Goal: Find specific page/section: Find specific page/section

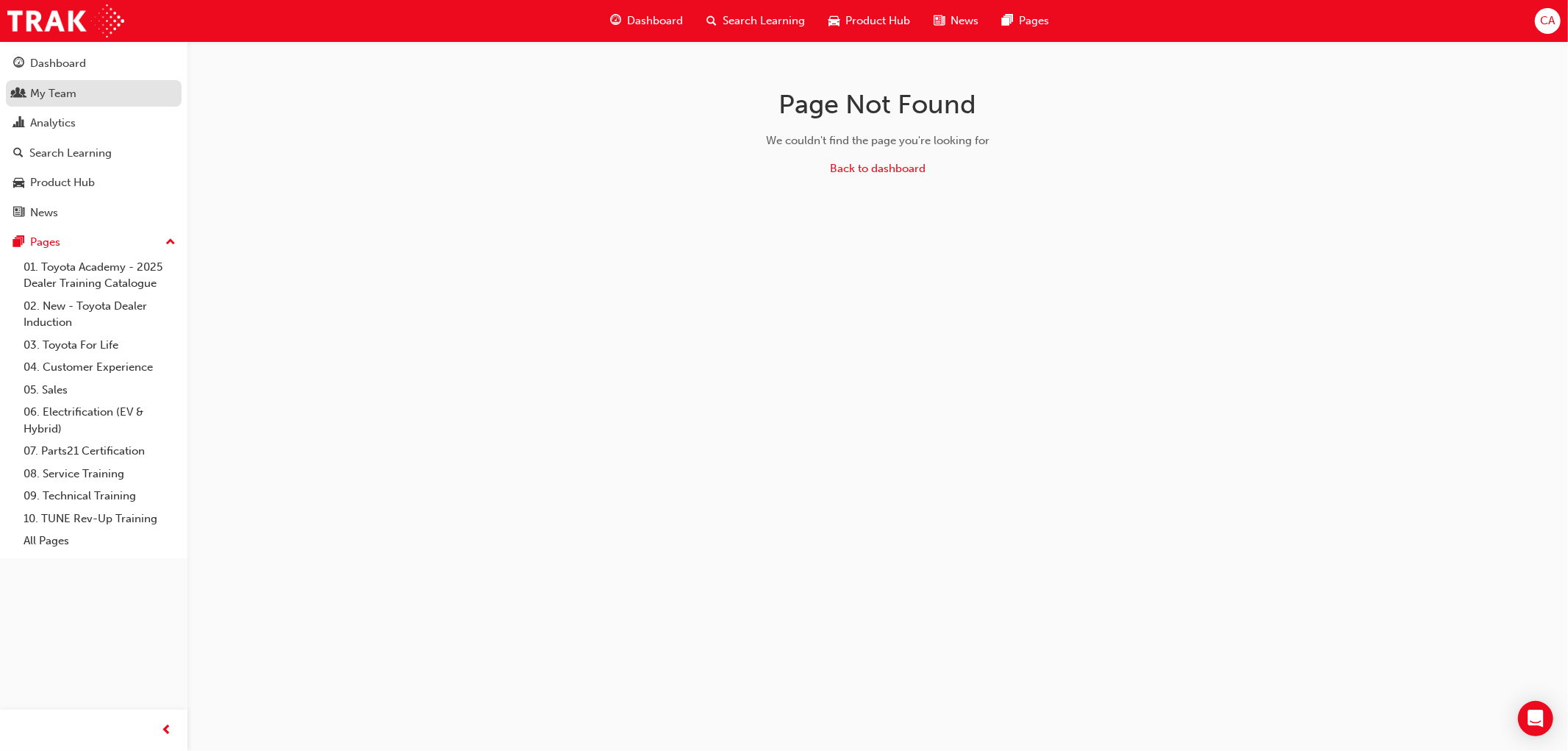
click at [122, 106] on link "My Team" at bounding box center [94, 94] width 176 height 27
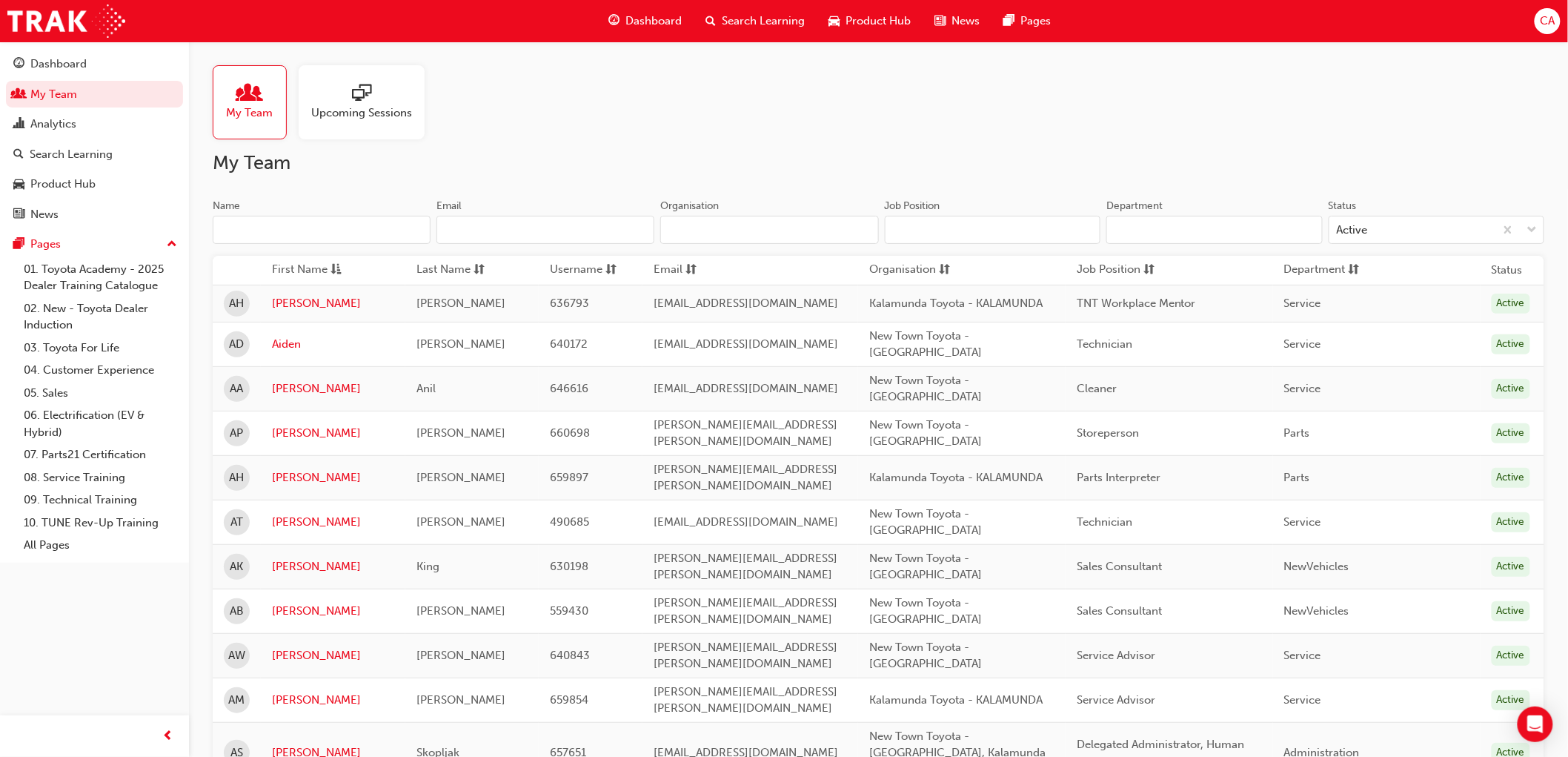
click at [323, 228] on input "Name" at bounding box center [321, 230] width 218 height 28
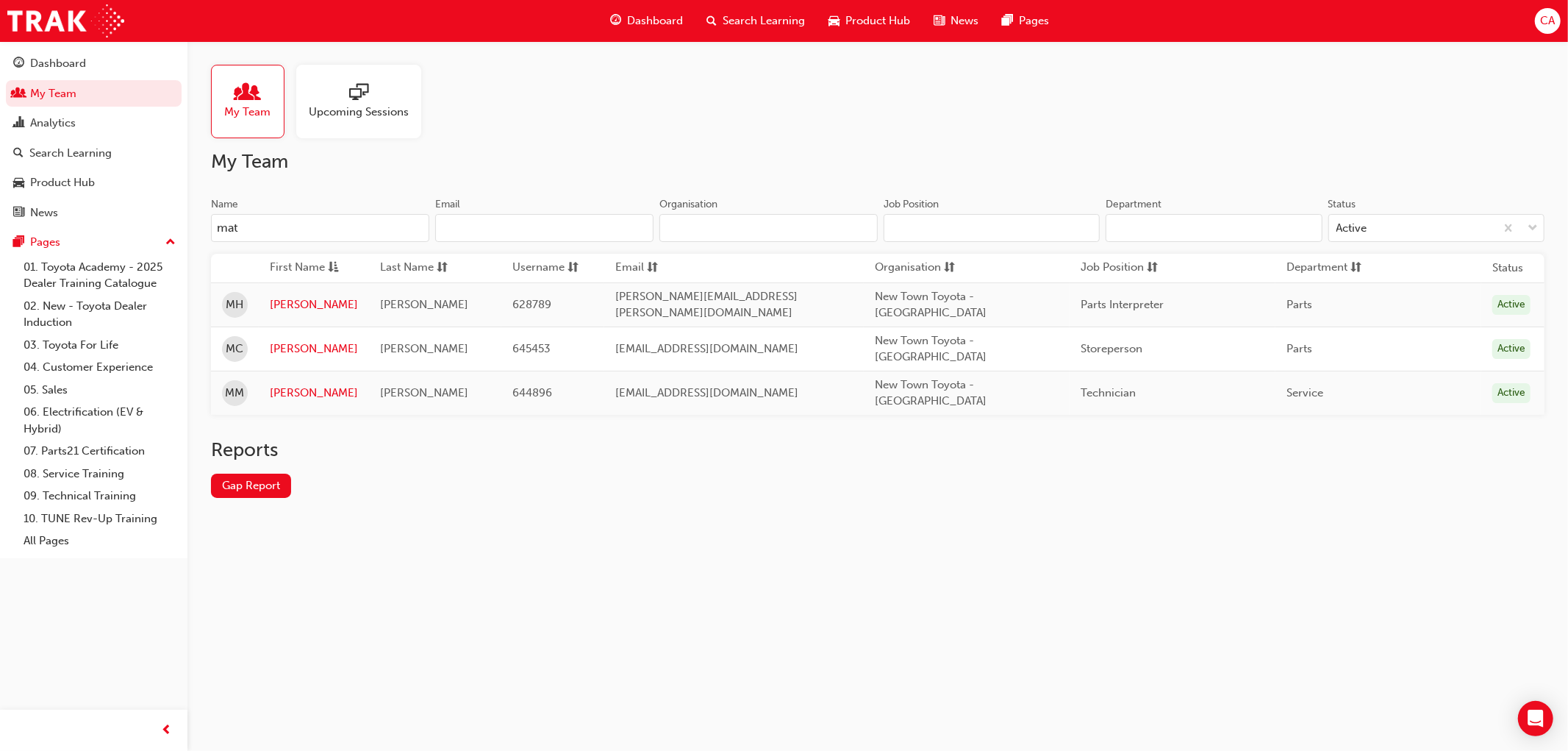
type input "mat"
click at [293, 291] on td "[PERSON_NAME]" at bounding box center [314, 304] width 111 height 44
click at [292, 302] on link "[PERSON_NAME]" at bounding box center [314, 304] width 88 height 17
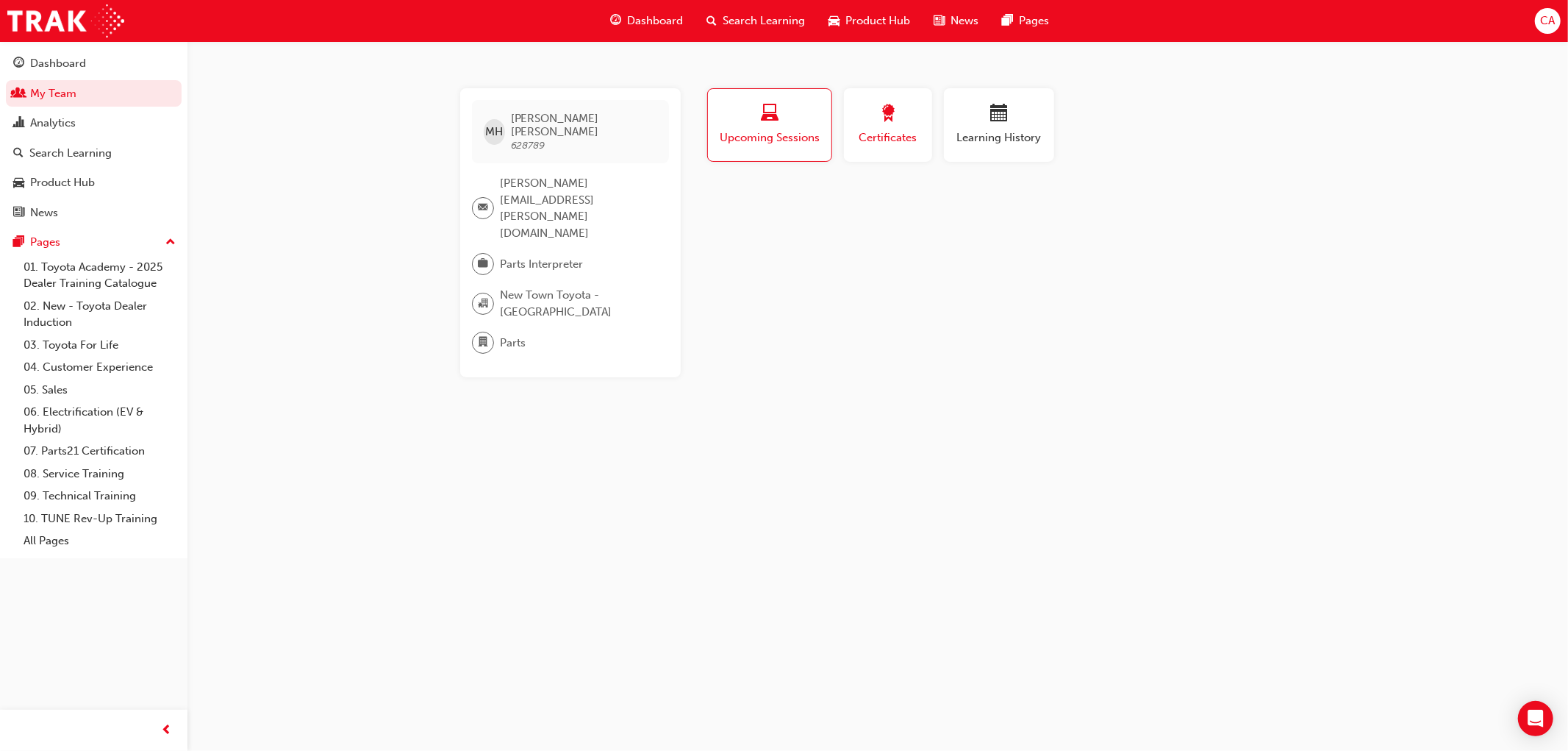
click at [902, 147] on button "Certificates" at bounding box center [889, 125] width 88 height 73
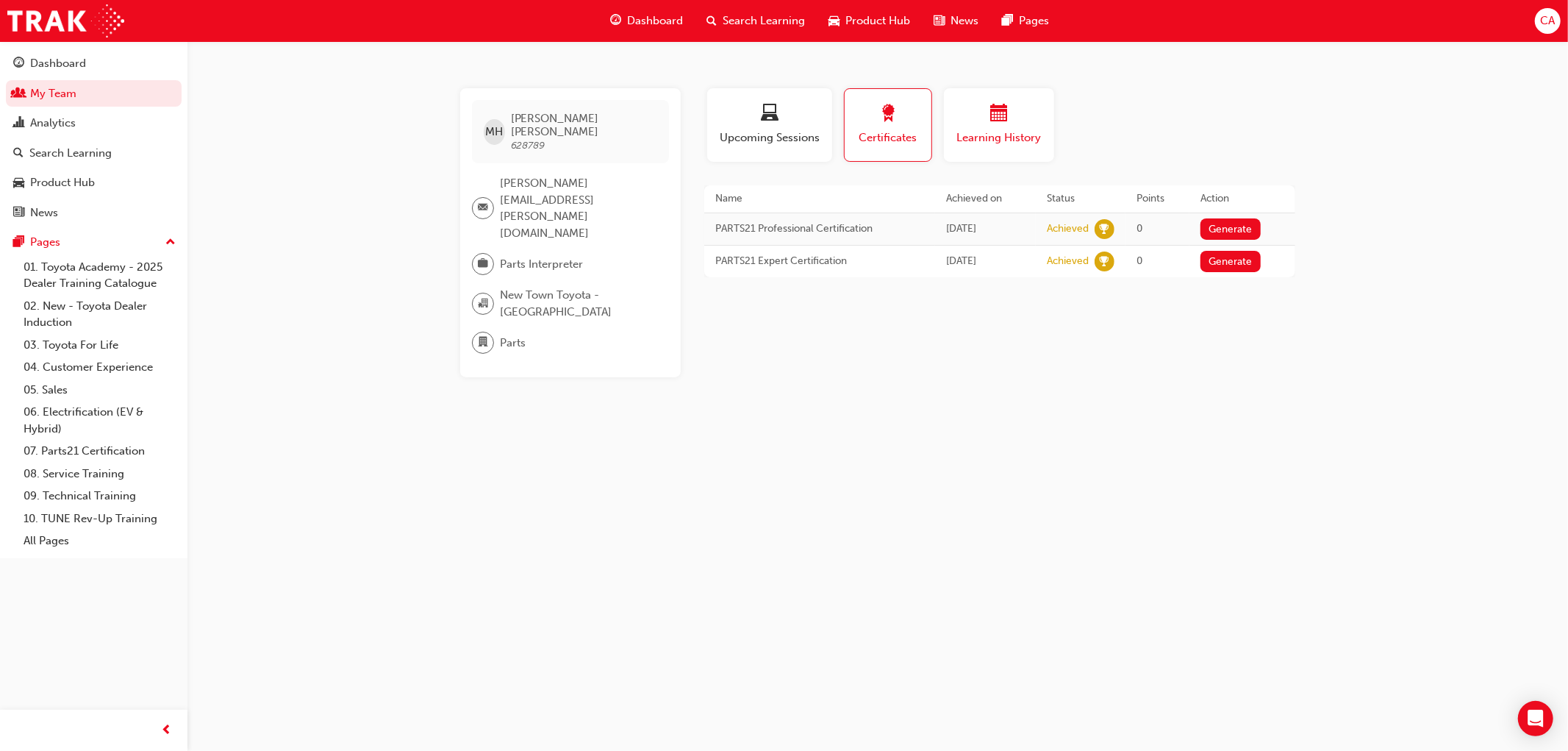
click at [1018, 128] on div "Learning History" at bounding box center [999, 125] width 88 height 42
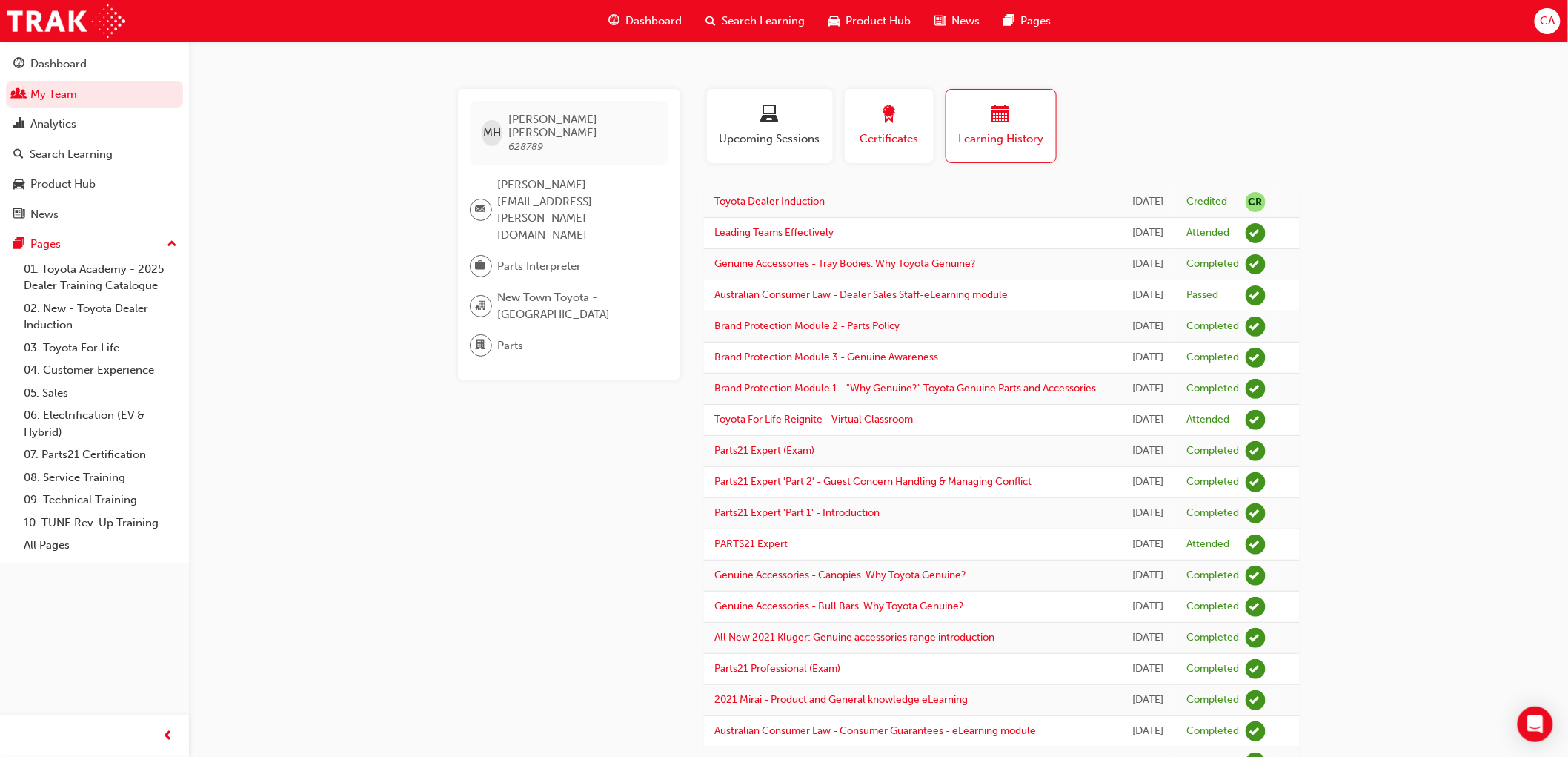
click at [925, 123] on button "Certificates" at bounding box center [889, 126] width 89 height 74
